Goal: Information Seeking & Learning: Learn about a topic

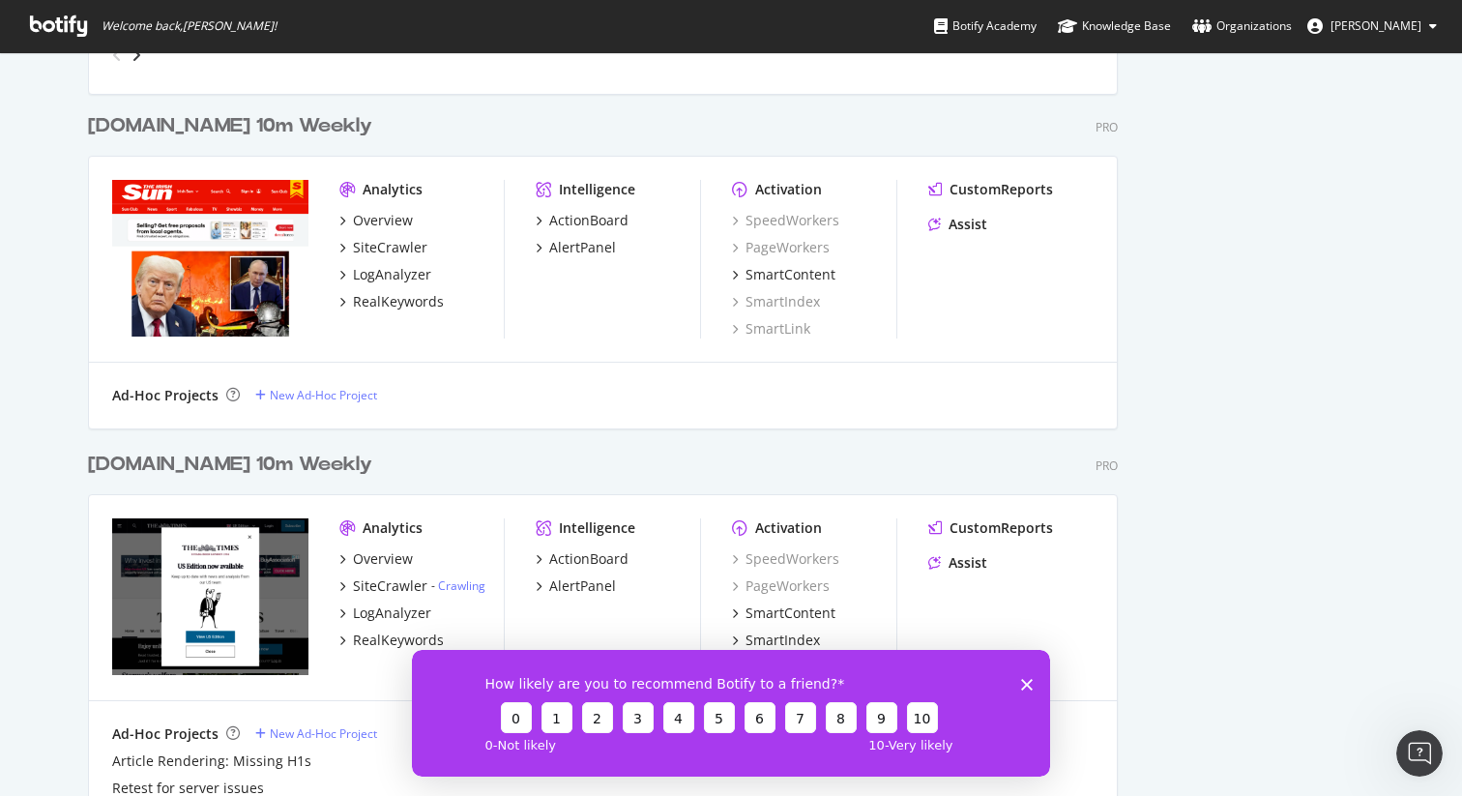
scroll to position [1427, 0]
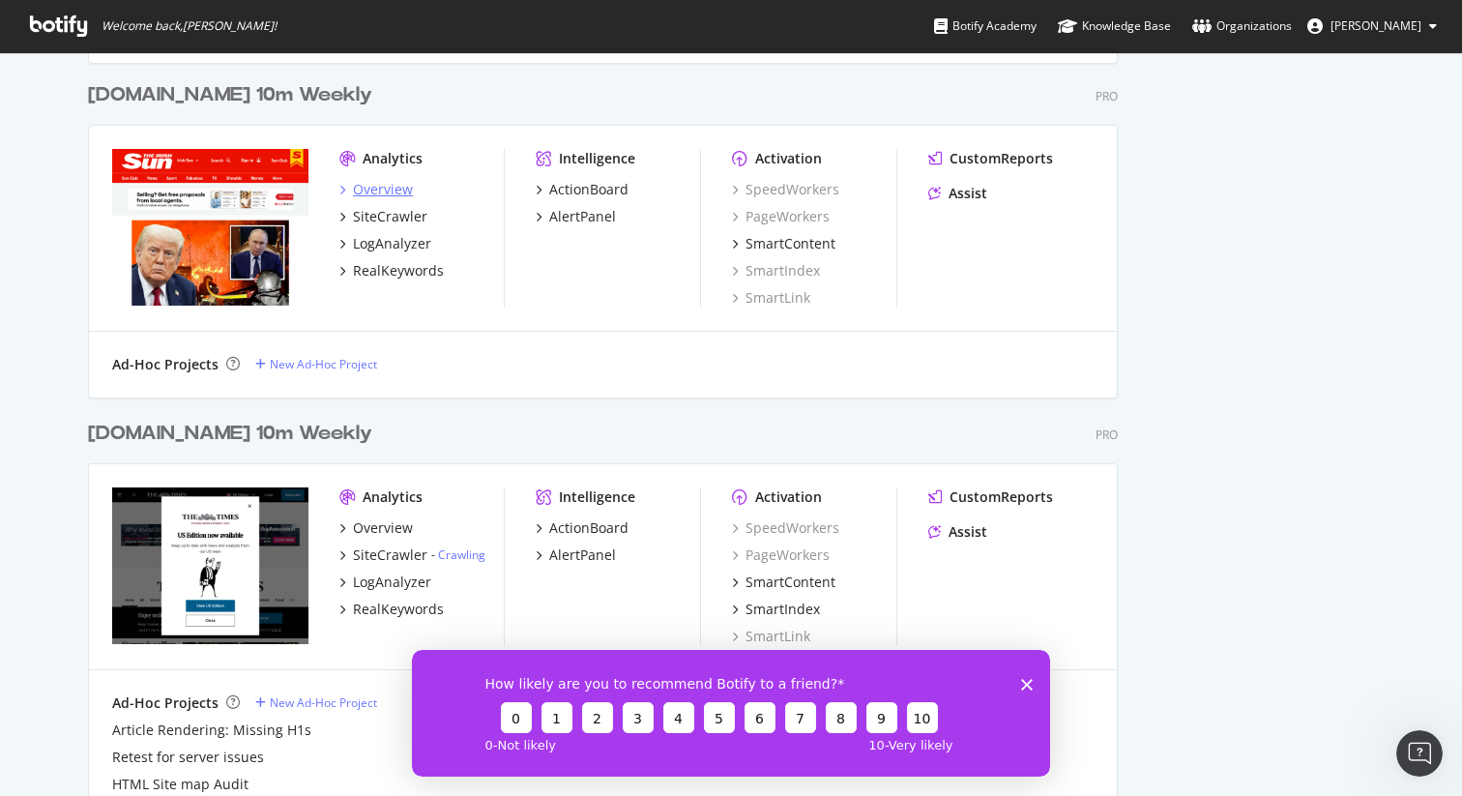
click at [356, 188] on div "Overview" at bounding box center [383, 189] width 60 height 19
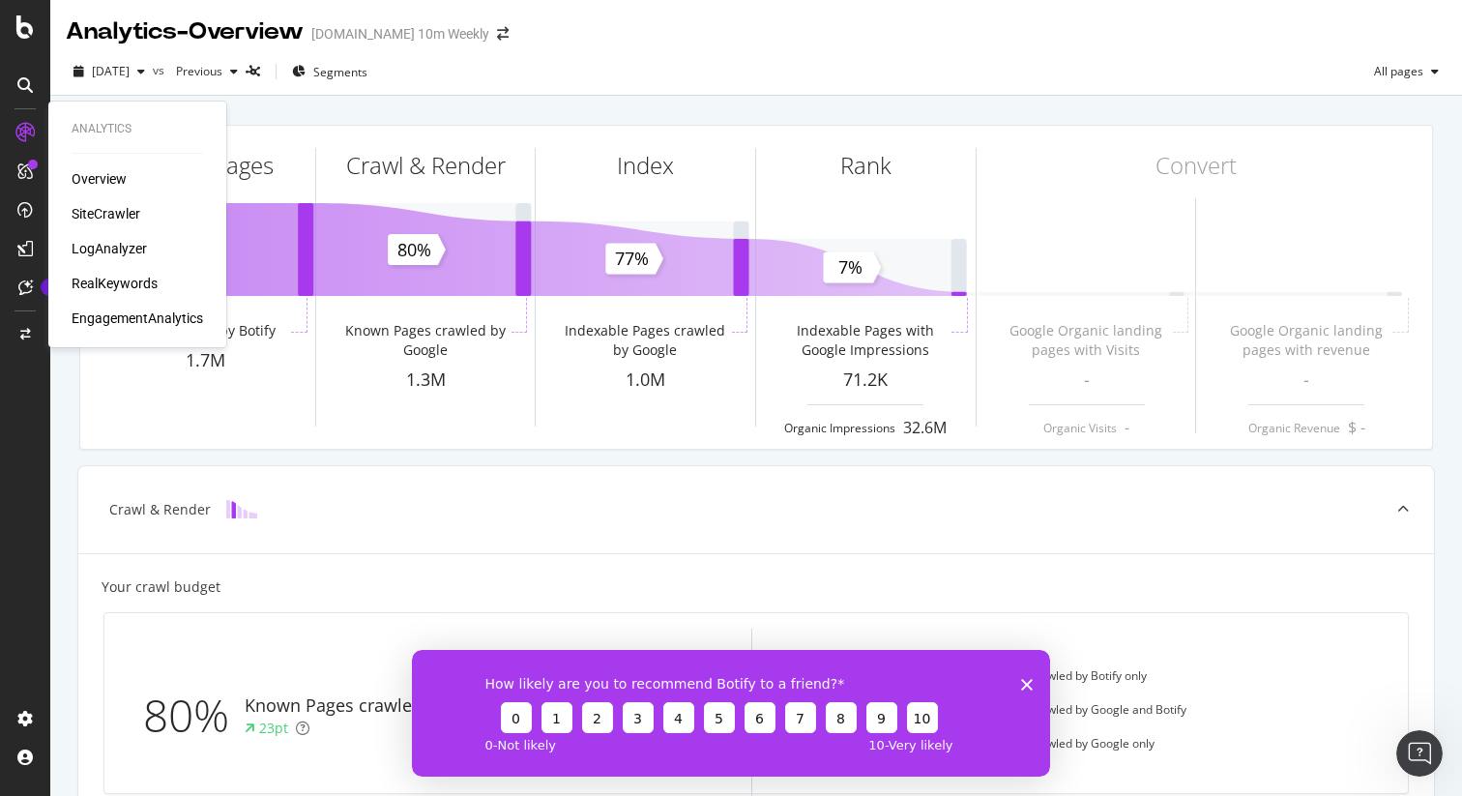
click at [145, 315] on div "EngagementAnalytics" at bounding box center [137, 317] width 131 height 19
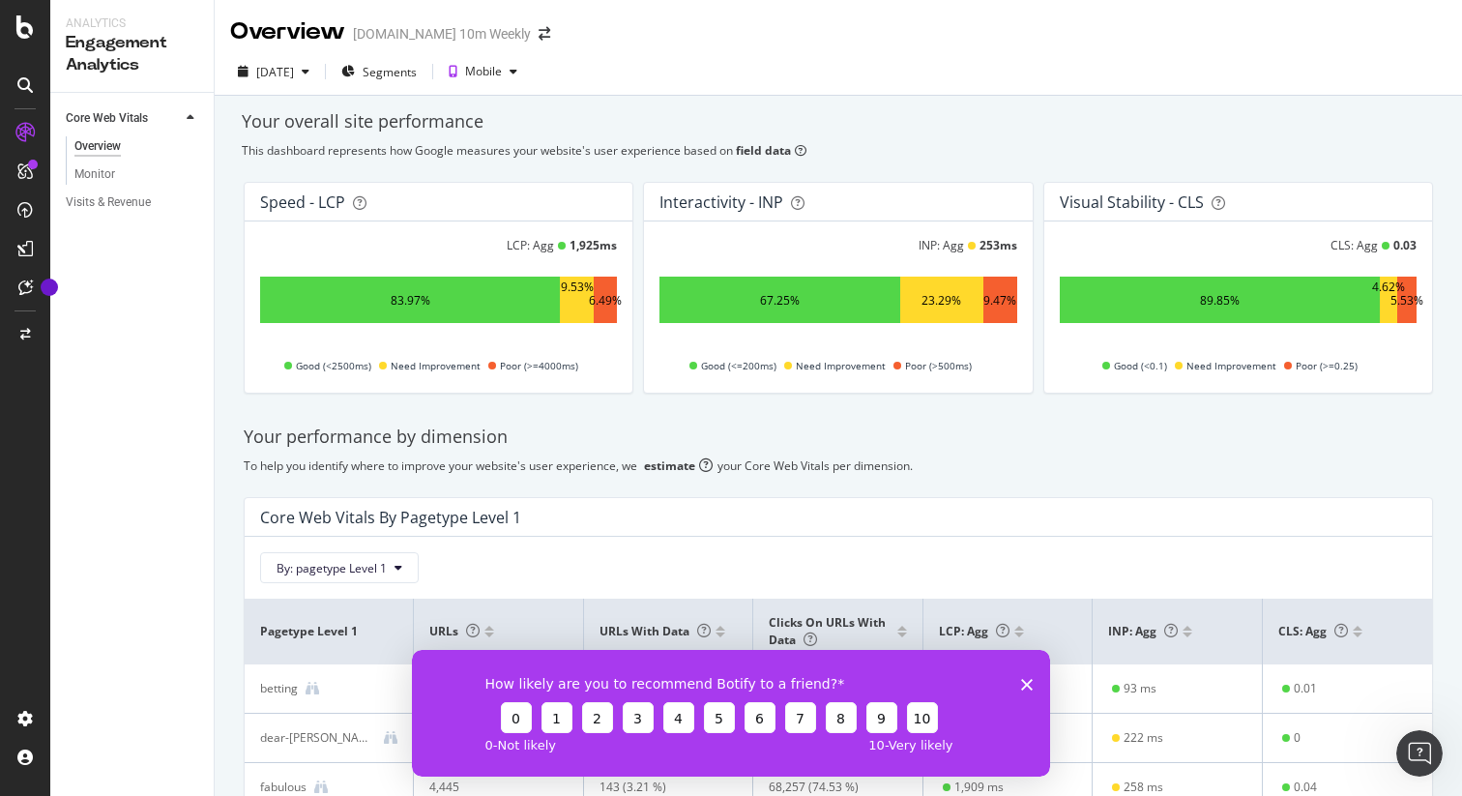
click at [457, 286] on div "83.97%" at bounding box center [410, 300] width 300 height 46
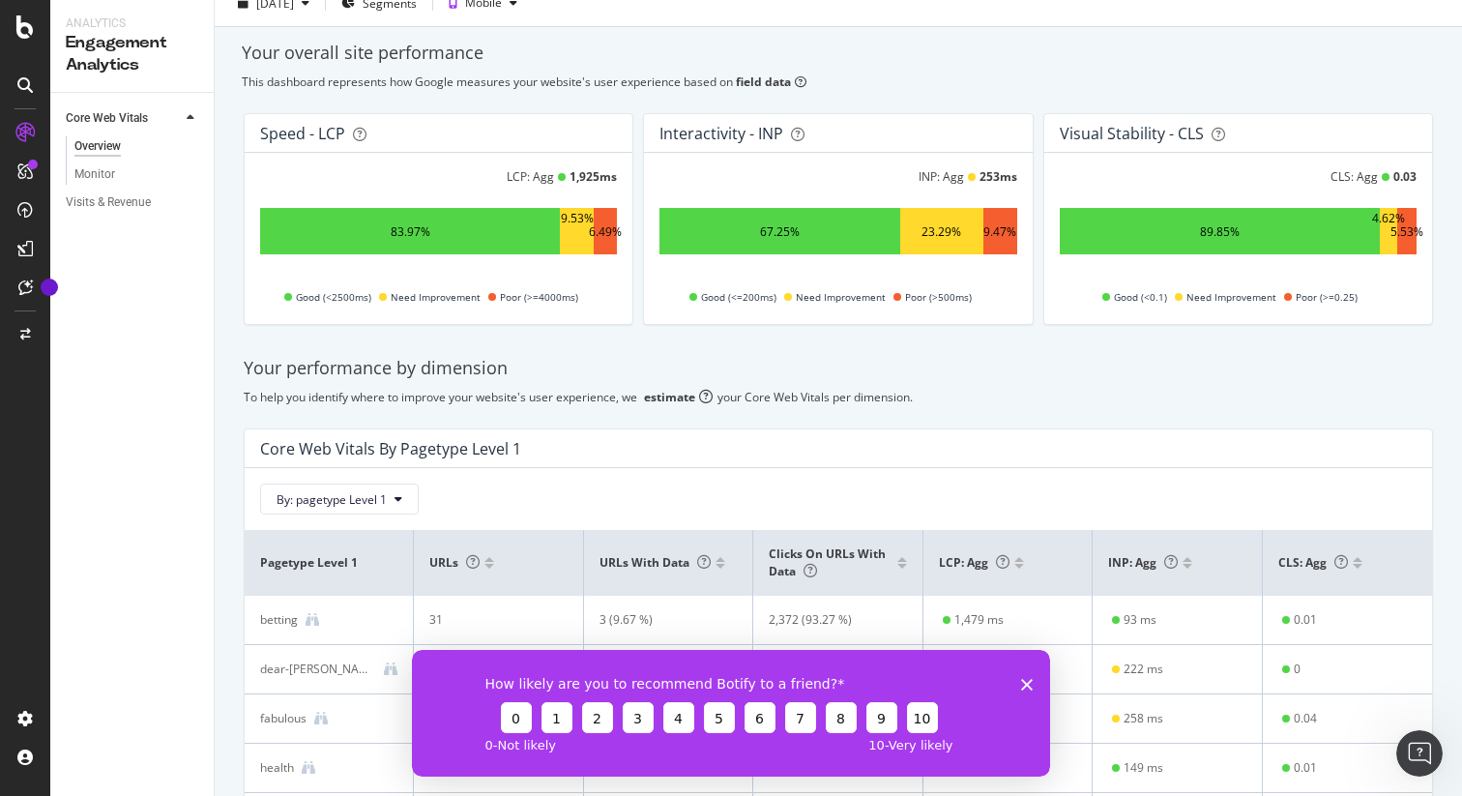
scroll to position [86, 0]
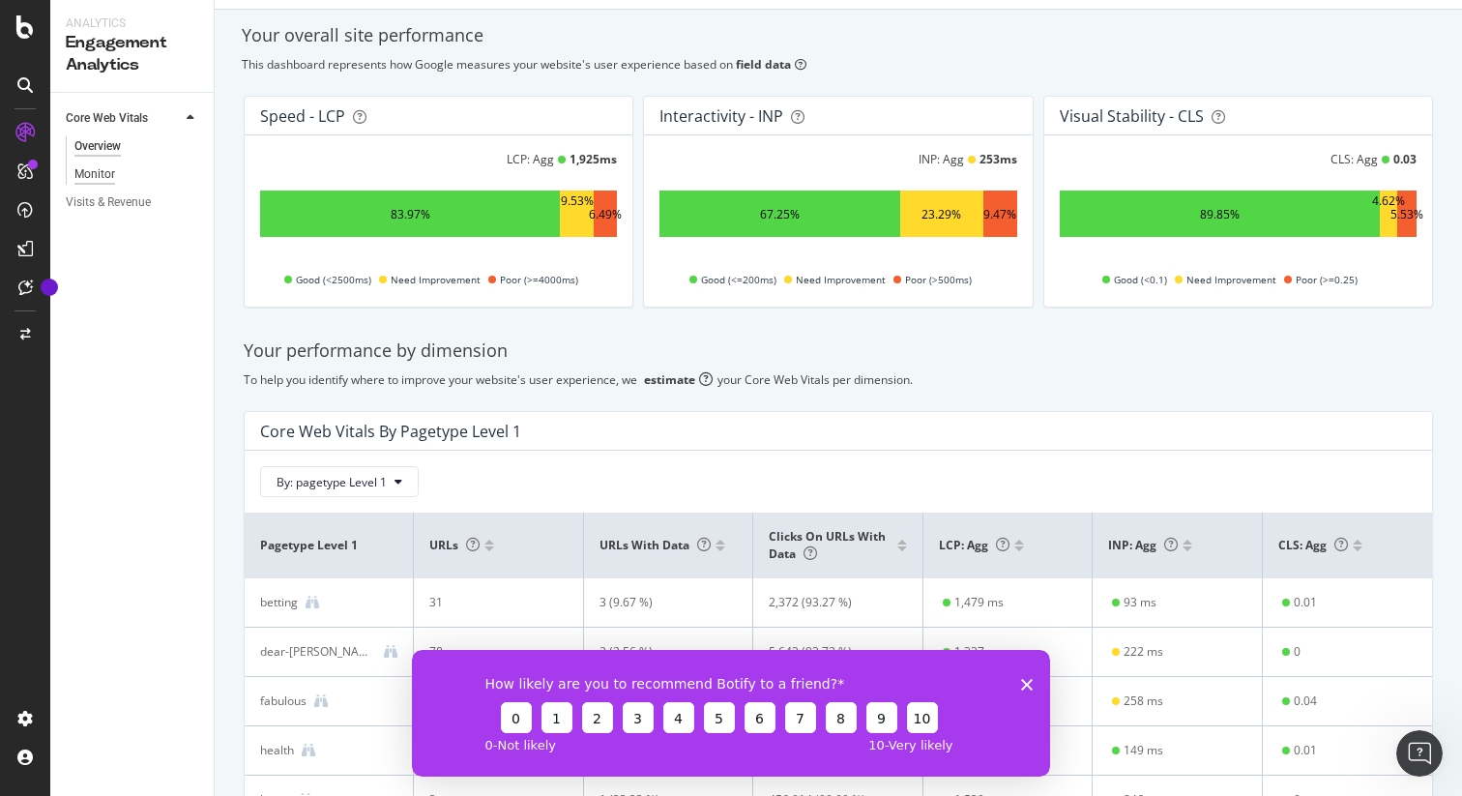
click at [107, 173] on div "Monitor" at bounding box center [94, 174] width 41 height 20
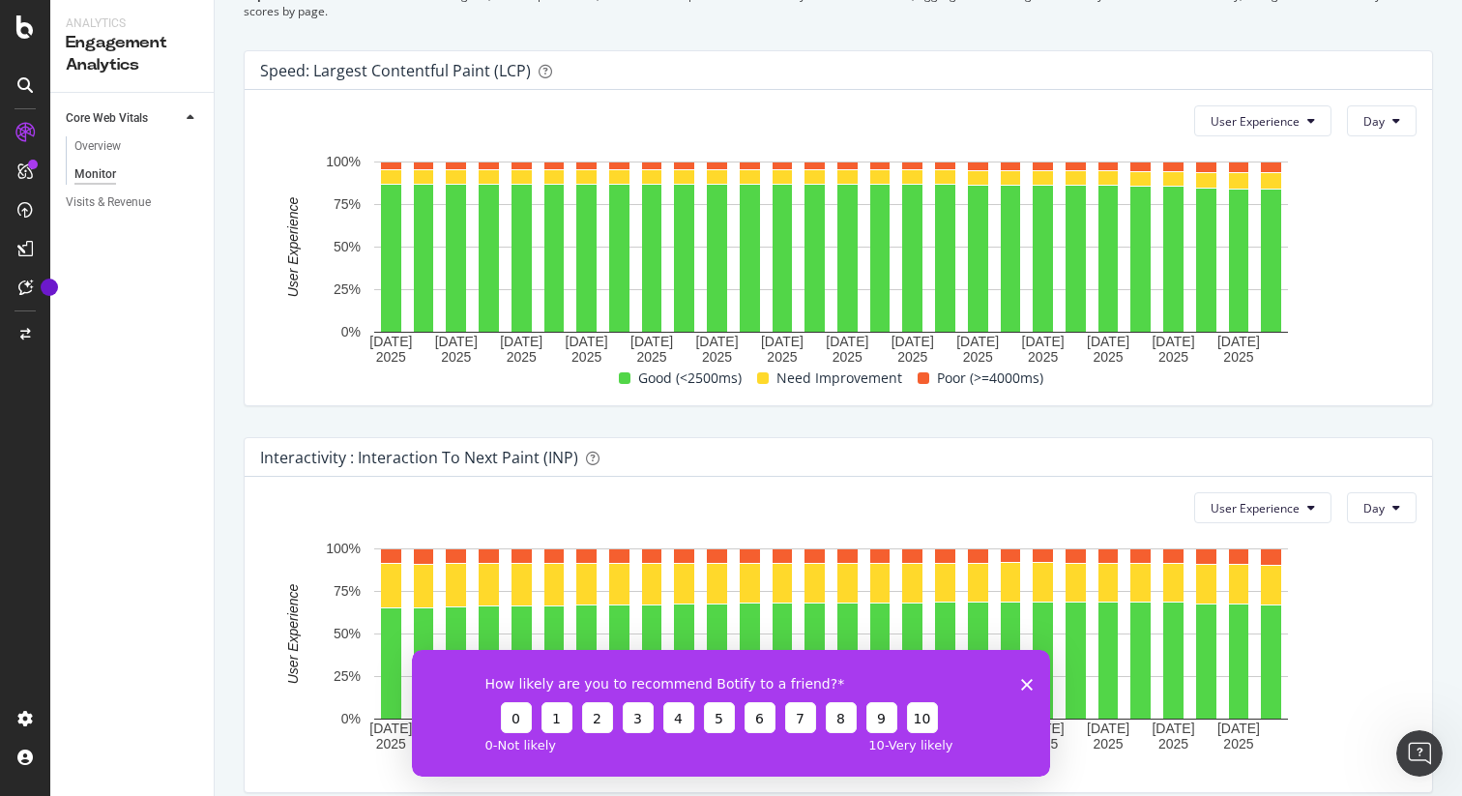
scroll to position [619, 0]
